Goal: Check status

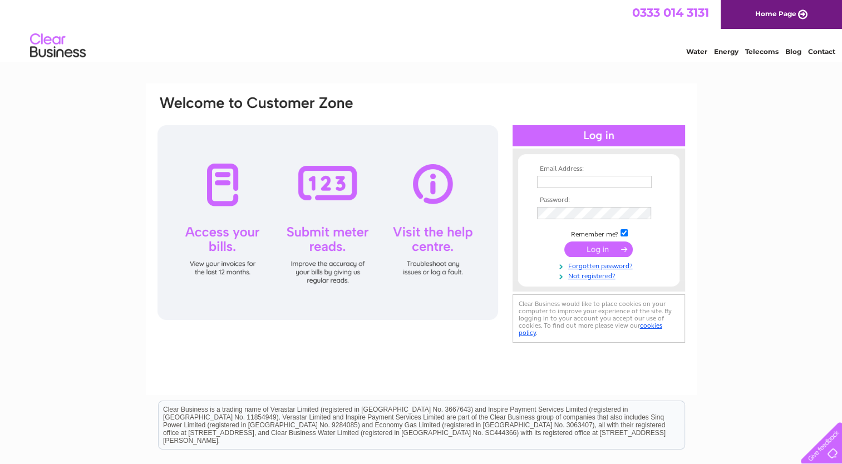
type input "[PERSON_NAME][EMAIL_ADDRESS][PERSON_NAME][DOMAIN_NAME]"
click at [597, 251] on input "submit" at bounding box center [598, 250] width 68 height 16
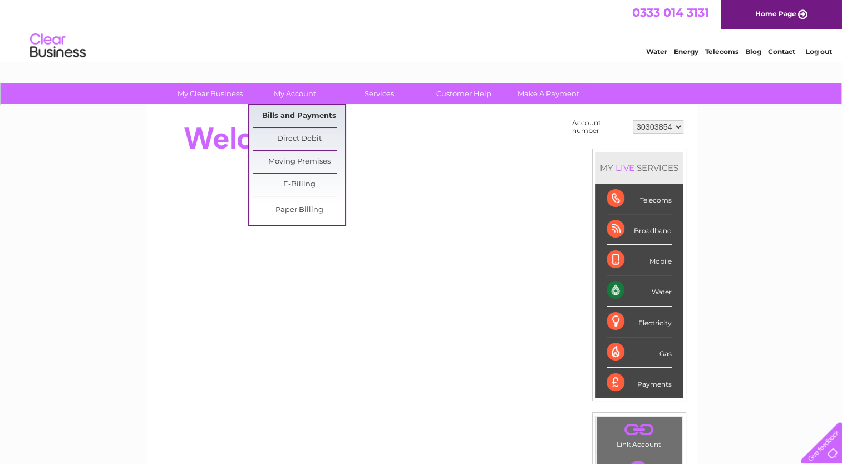
click at [295, 116] on link "Bills and Payments" at bounding box center [299, 116] width 92 height 22
click at [308, 119] on link "Bills and Payments" at bounding box center [299, 116] width 92 height 22
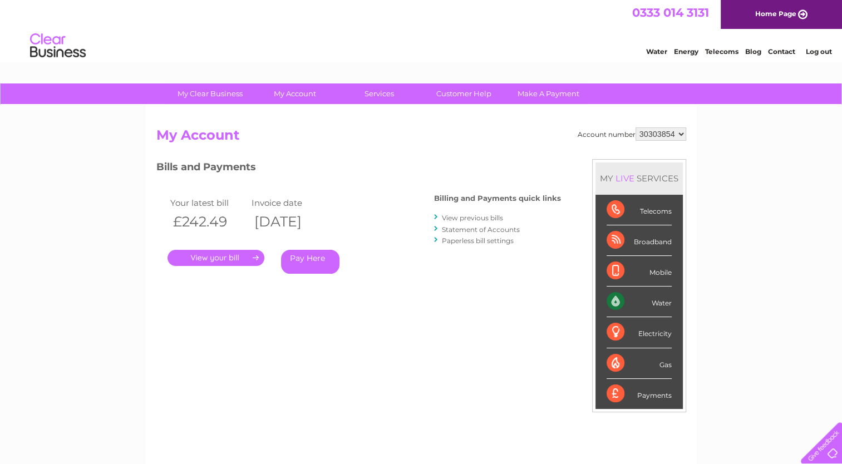
click at [253, 256] on link "." at bounding box center [216, 258] width 97 height 16
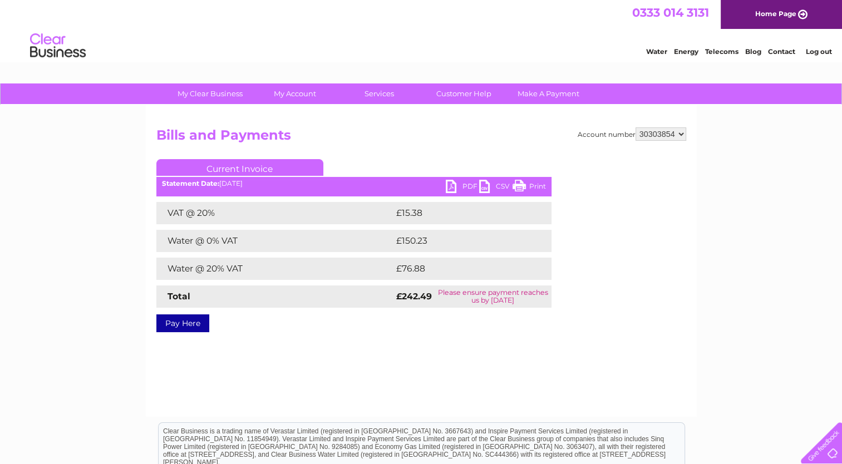
click at [453, 188] on link "PDF" at bounding box center [462, 188] width 33 height 16
